Goal: Communication & Community: Answer question/provide support

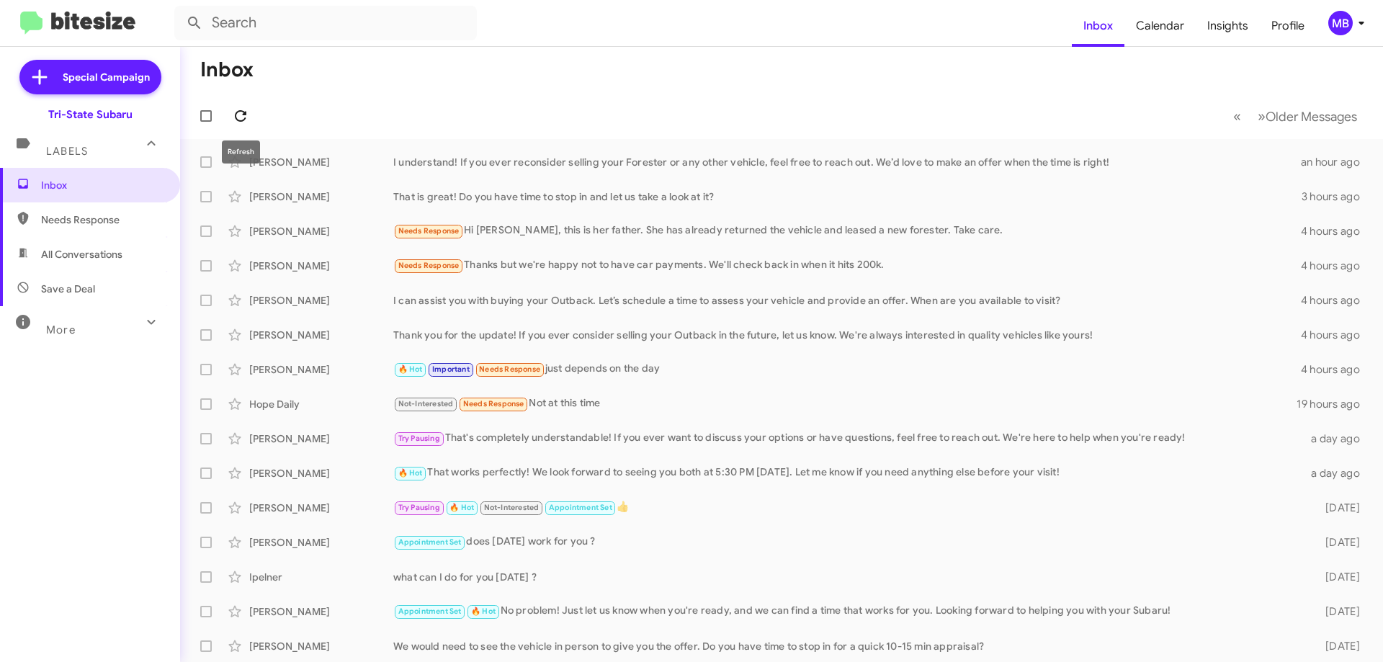
click at [232, 117] on icon at bounding box center [240, 115] width 17 height 17
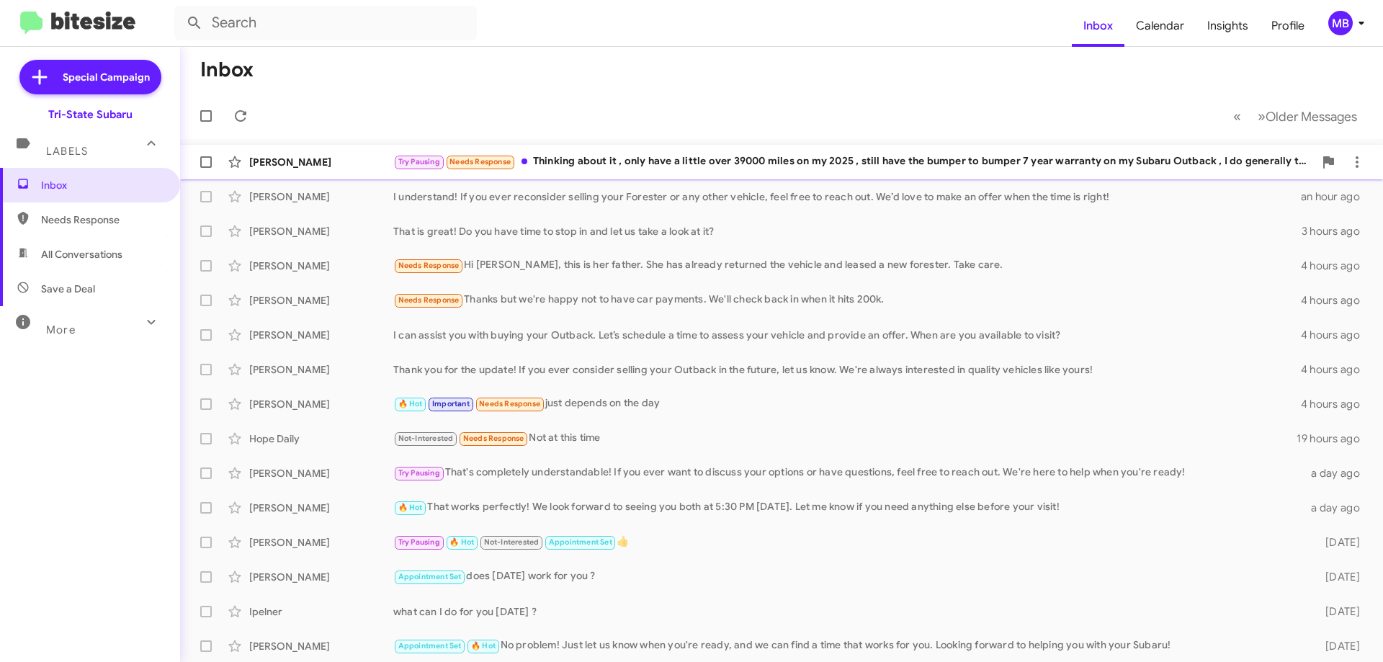
click at [348, 158] on div "[PERSON_NAME]" at bounding box center [321, 162] width 144 height 14
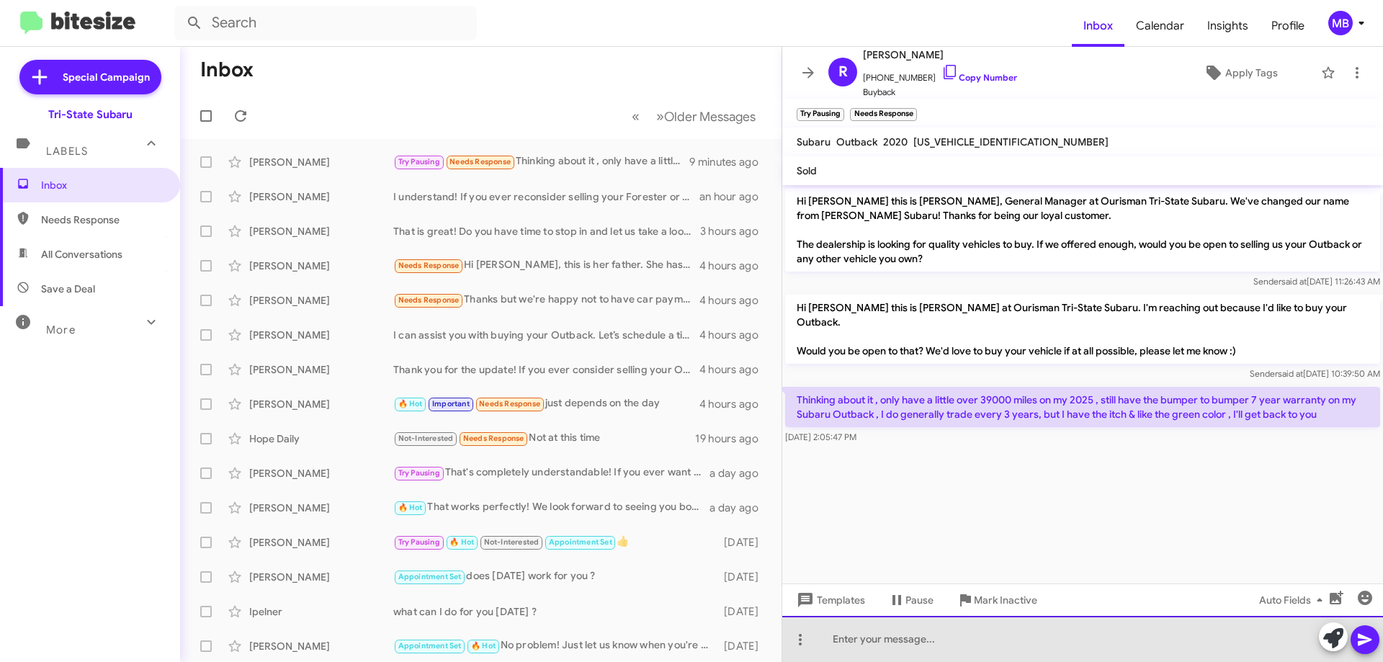
click at [1001, 639] on div at bounding box center [1082, 639] width 601 height 46
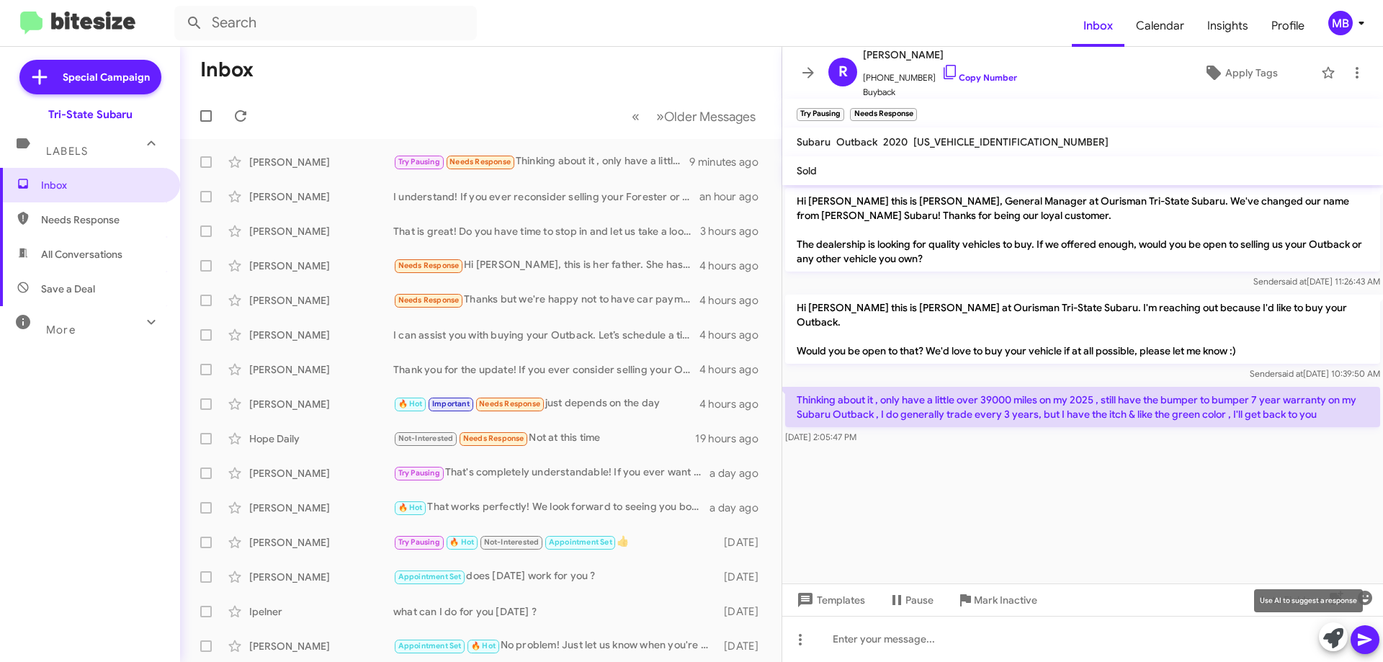
click at [1325, 637] on icon at bounding box center [1333, 638] width 20 height 20
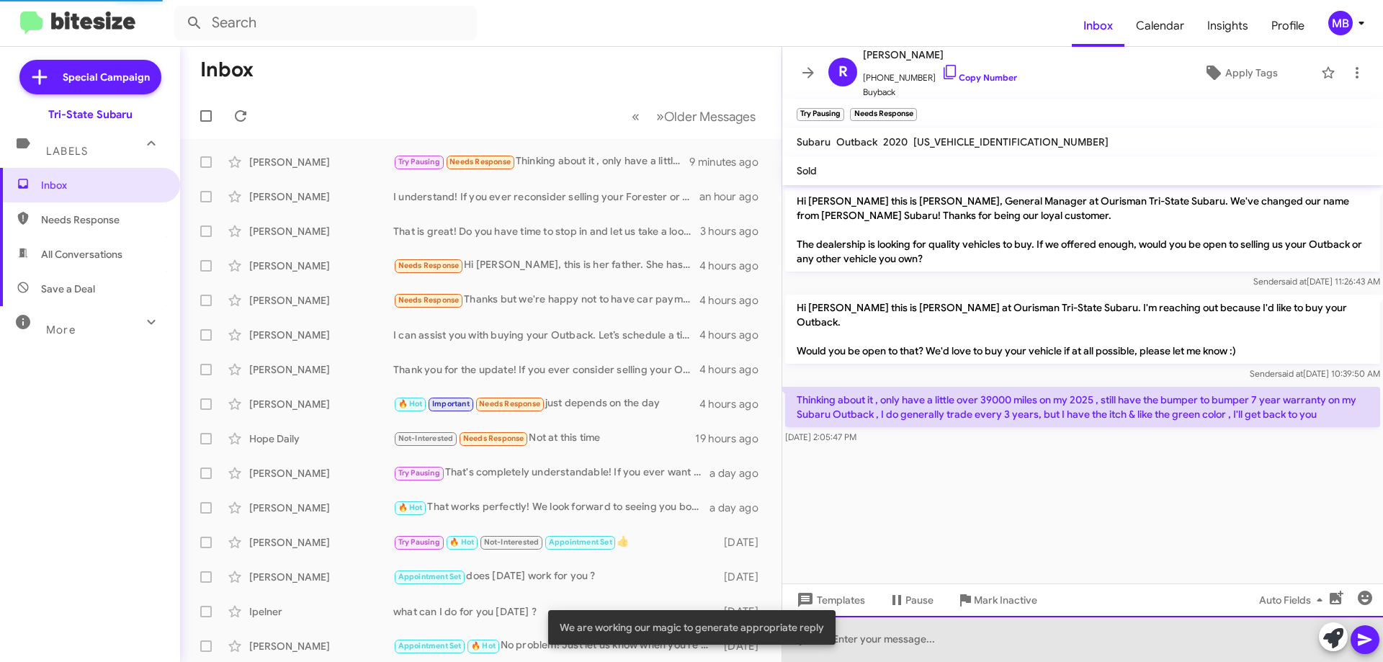
click at [1246, 633] on div at bounding box center [1082, 639] width 601 height 46
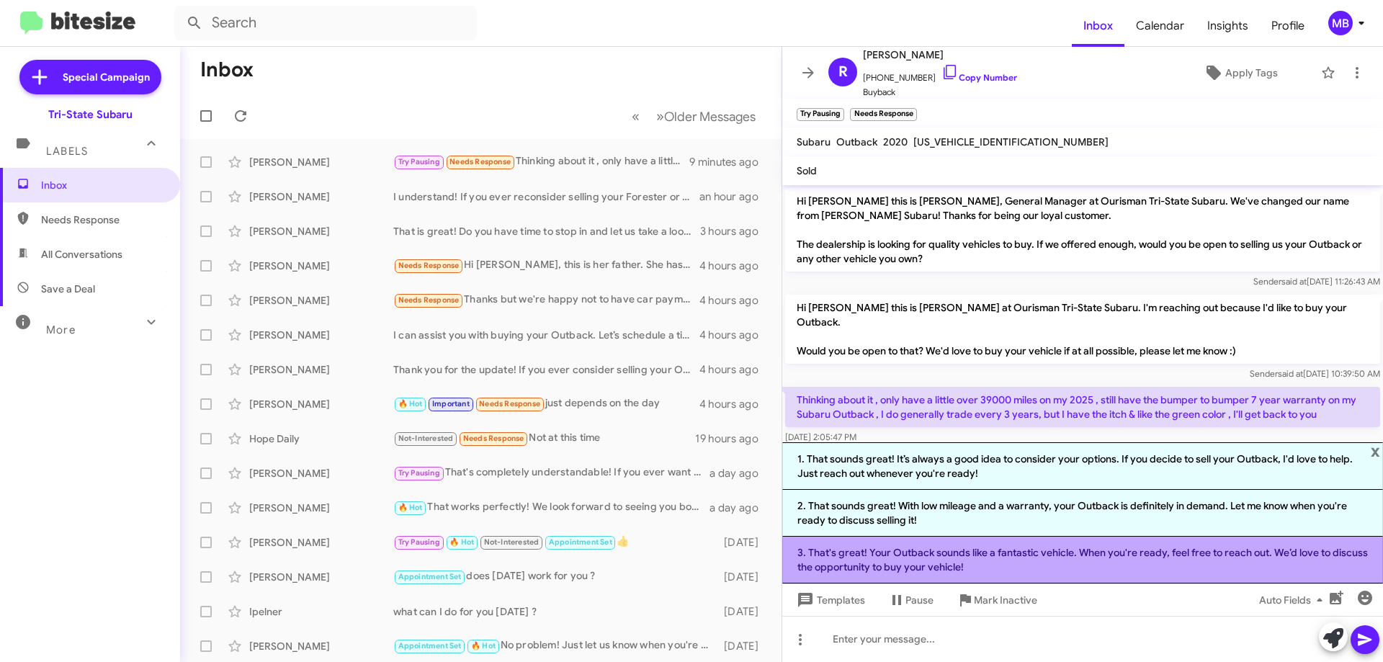
click at [1054, 550] on li "3. That's great! Your Outback sounds like a fantastic vehicle. When you're read…" at bounding box center [1082, 560] width 601 height 47
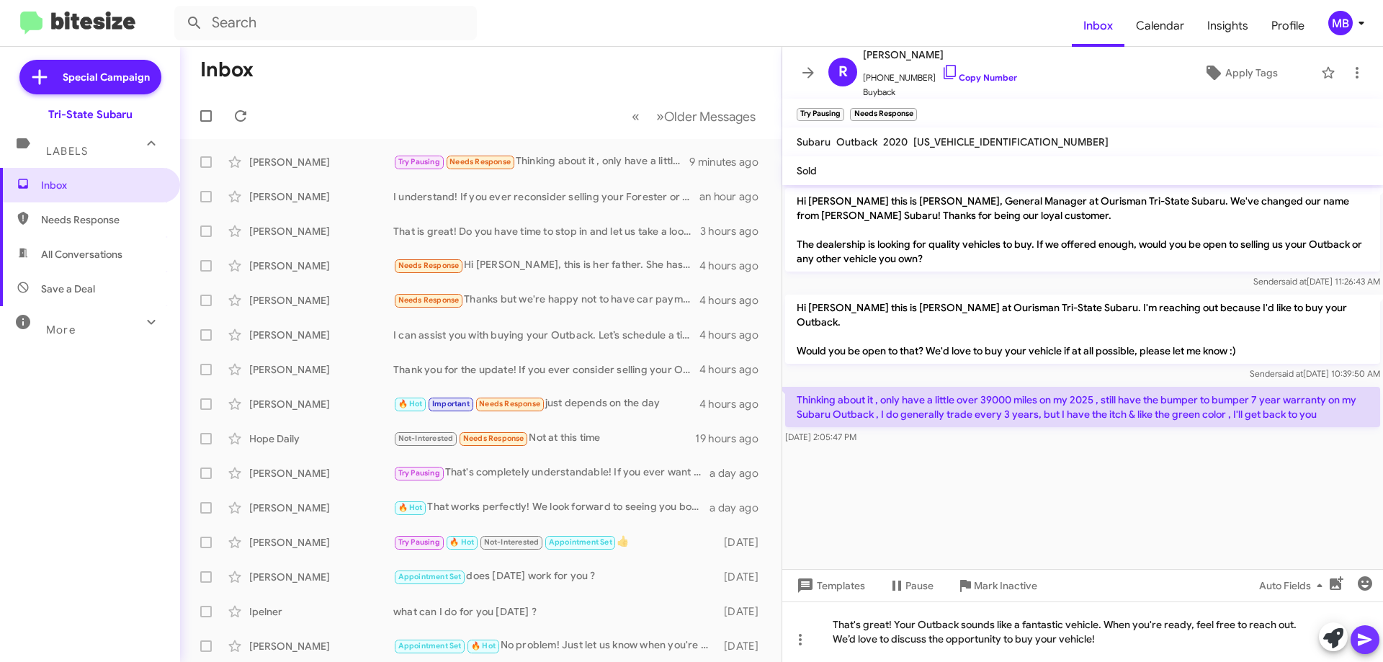
click at [1363, 634] on icon at bounding box center [1364, 639] width 17 height 17
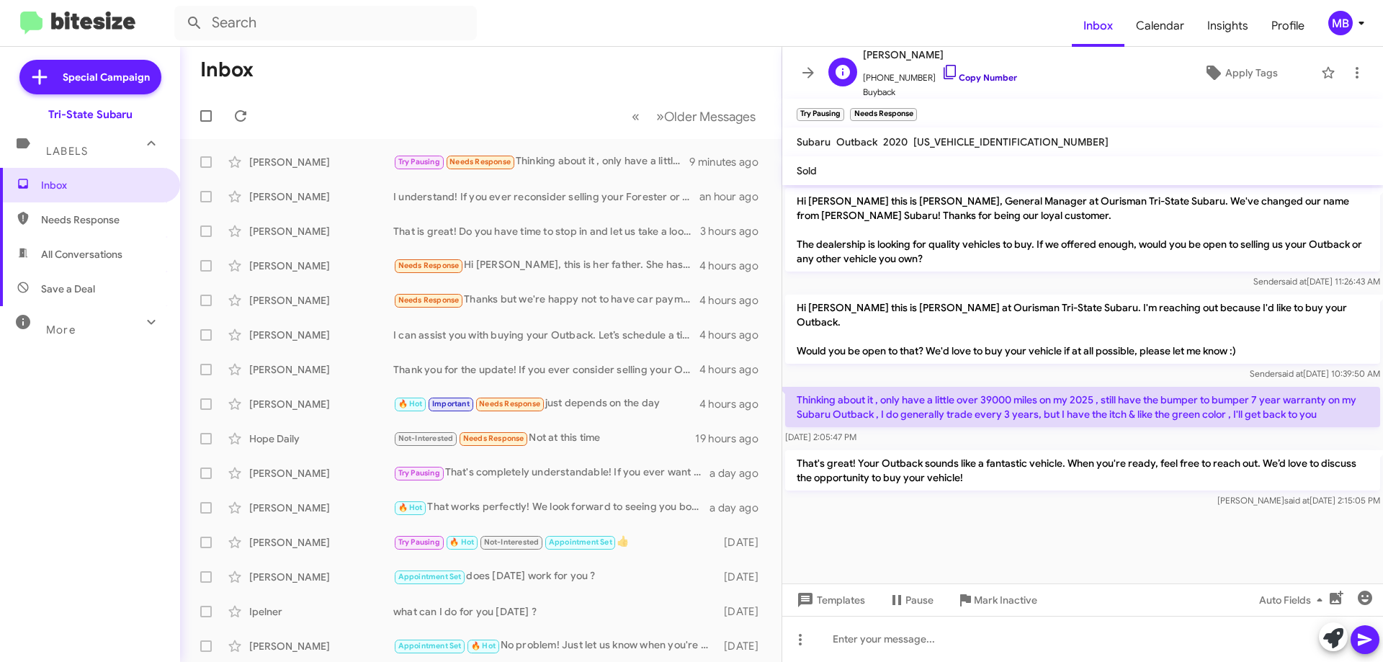
click at [979, 74] on link "Copy Number" at bounding box center [979, 77] width 76 height 11
click at [122, 181] on span "Inbox" at bounding box center [102, 185] width 122 height 14
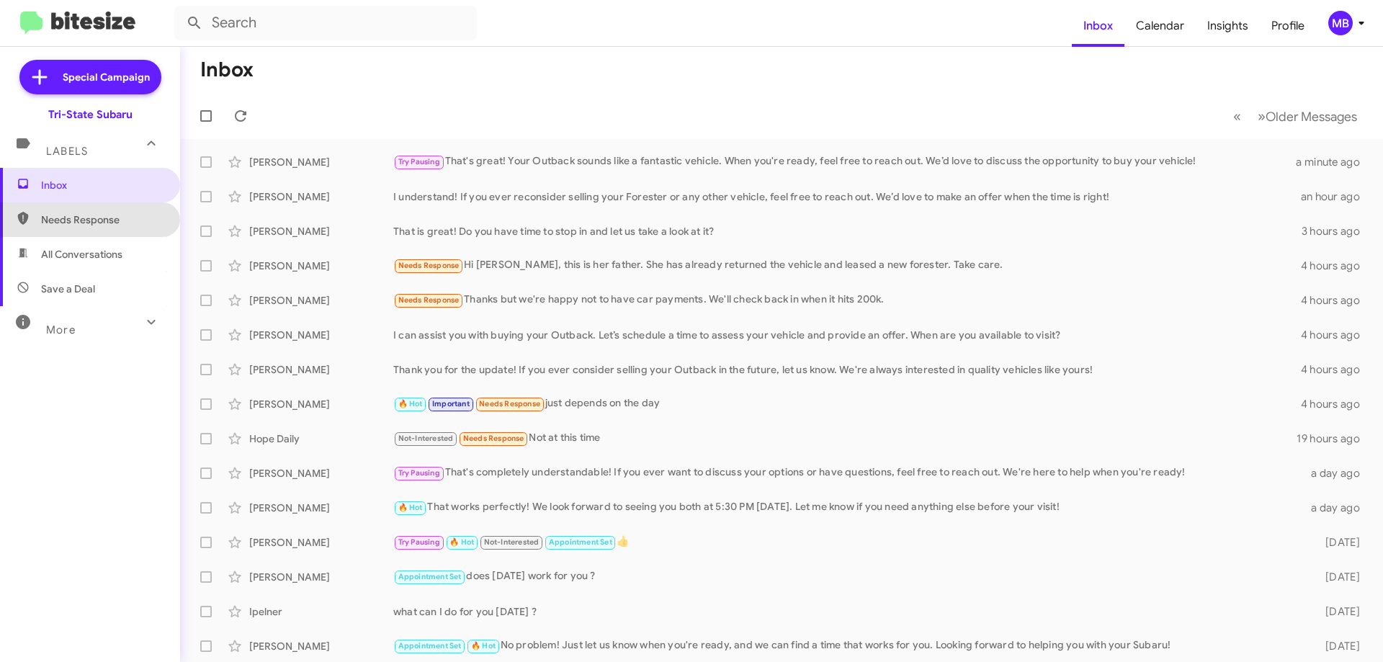
click at [110, 214] on span "Needs Response" at bounding box center [102, 219] width 122 height 14
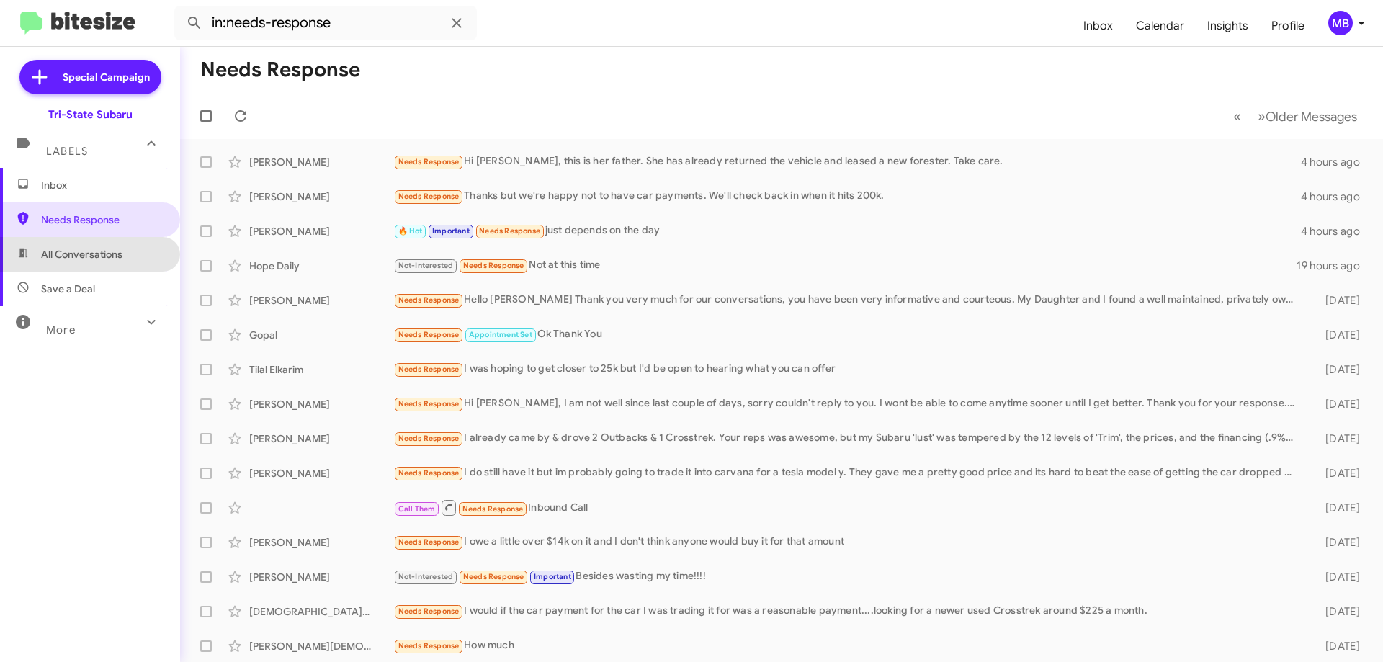
click at [116, 261] on span "All Conversations" at bounding box center [90, 254] width 180 height 35
type input "in:all-conversations"
